Goal: Information Seeking & Learning: Learn about a topic

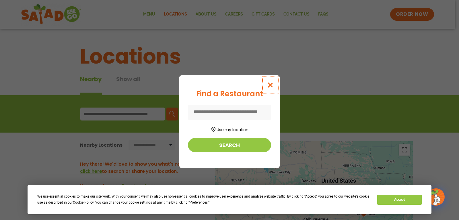
click at [271, 84] on icon "Close modal" at bounding box center [270, 85] width 7 height 6
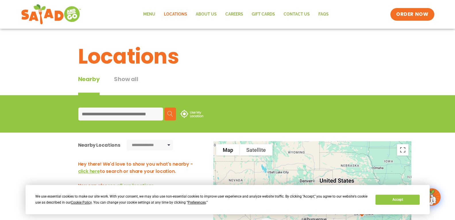
click at [127, 114] on input at bounding box center [120, 113] width 85 height 13
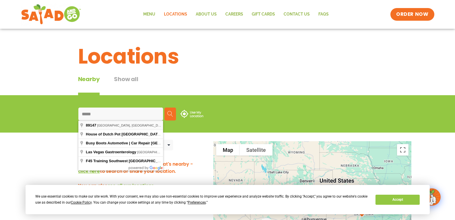
type input "**********"
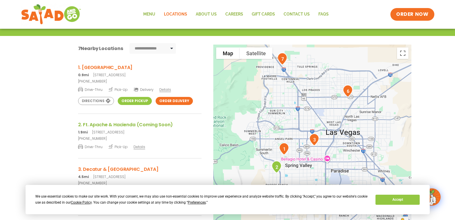
scroll to position [108, 0]
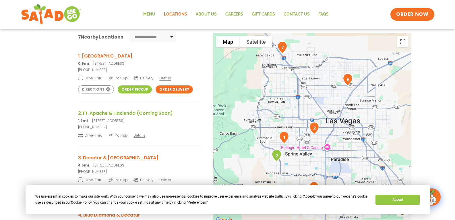
click at [113, 60] on link "1. Durango & Desert Inn 0.9mi 3385 S Durango Dr, Las Vegas, NV 89117" at bounding box center [139, 59] width 123 height 14
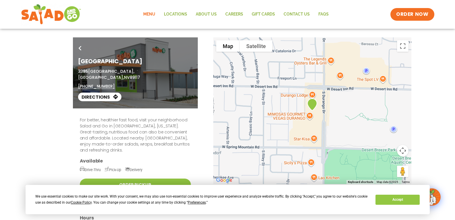
click at [153, 15] on link "Menu" at bounding box center [149, 14] width 21 height 13
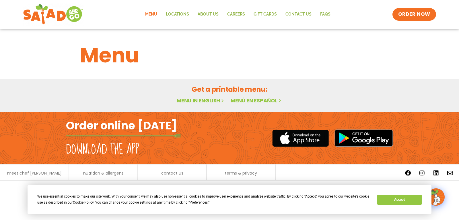
click at [202, 100] on link "Menu in English" at bounding box center [201, 100] width 48 height 7
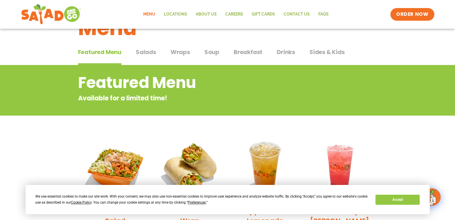
scroll to position [23, 0]
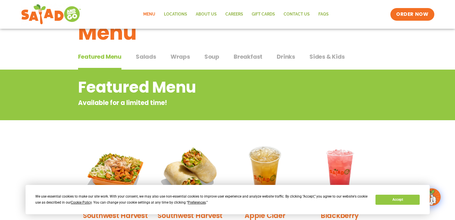
click at [148, 55] on span "Salads" at bounding box center [146, 56] width 20 height 9
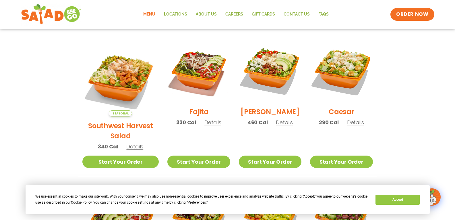
scroll to position [144, 0]
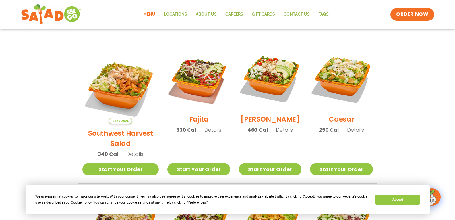
click at [276, 133] on span "Details" at bounding box center [284, 129] width 17 height 7
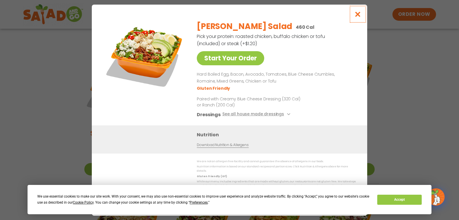
click at [359, 17] on icon "Close modal" at bounding box center [358, 14] width 7 height 6
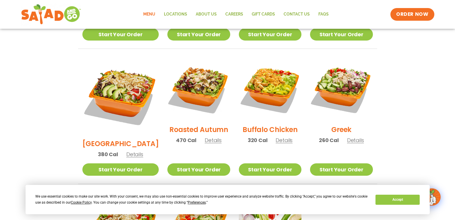
scroll to position [284, 0]
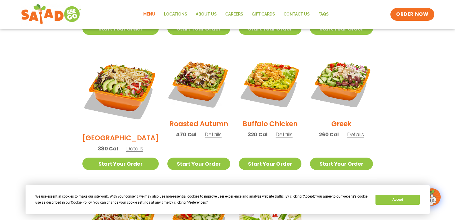
click at [347, 131] on span "Details" at bounding box center [355, 134] width 17 height 7
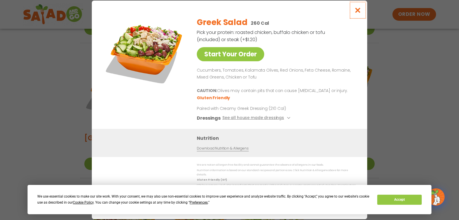
click at [359, 12] on icon "Close modal" at bounding box center [358, 10] width 7 height 6
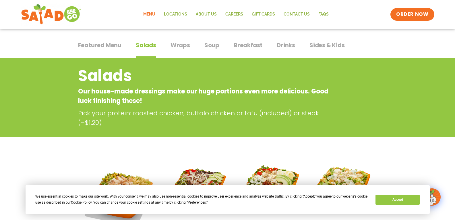
scroll to position [30, 0]
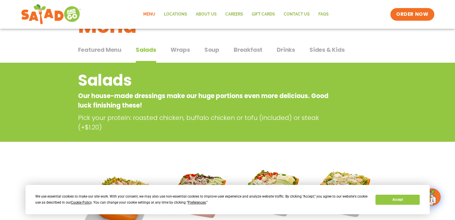
click at [179, 51] on span "Wraps" at bounding box center [181, 49] width 20 height 9
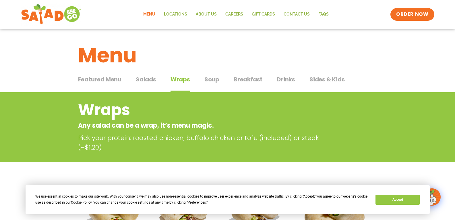
click at [210, 79] on span "Soup" at bounding box center [211, 79] width 15 height 9
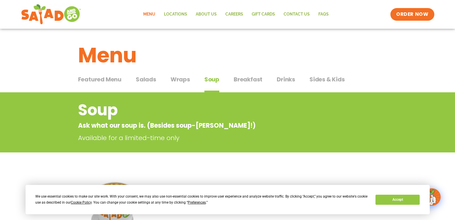
click at [246, 80] on span "Breakfast" at bounding box center [248, 79] width 29 height 9
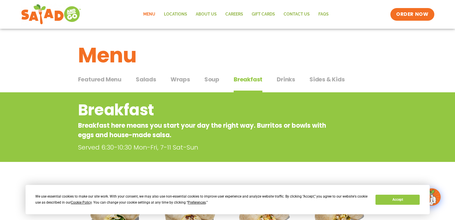
click at [284, 79] on span "Drinks" at bounding box center [286, 79] width 18 height 9
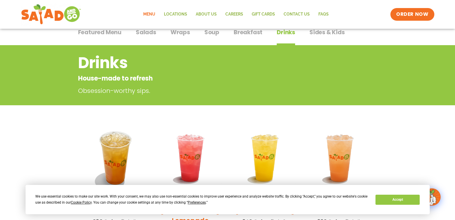
scroll to position [39, 0]
